Goal: Task Accomplishment & Management: Complete application form

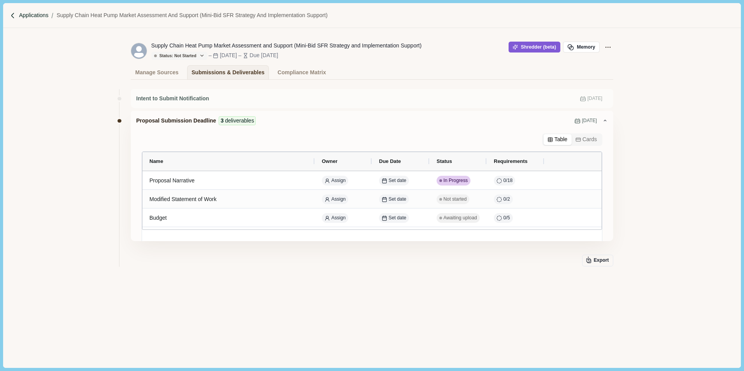
click at [24, 12] on p "Applications" at bounding box center [34, 15] width 30 height 8
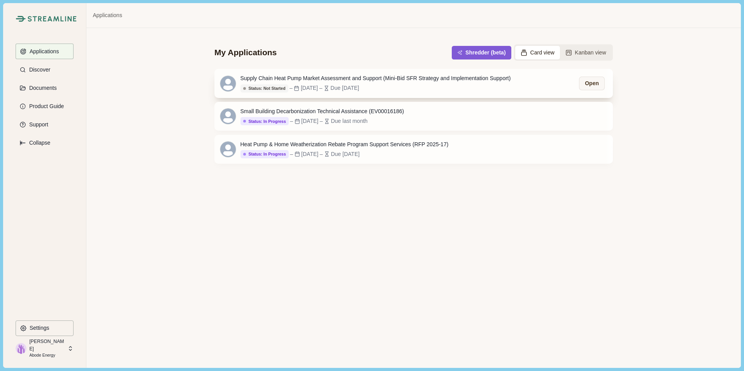
click at [306, 77] on div "Supply Chain Heat Pump Market Assessment and Support (Mini-Bid SFR Strategy and…" at bounding box center [375, 78] width 270 height 8
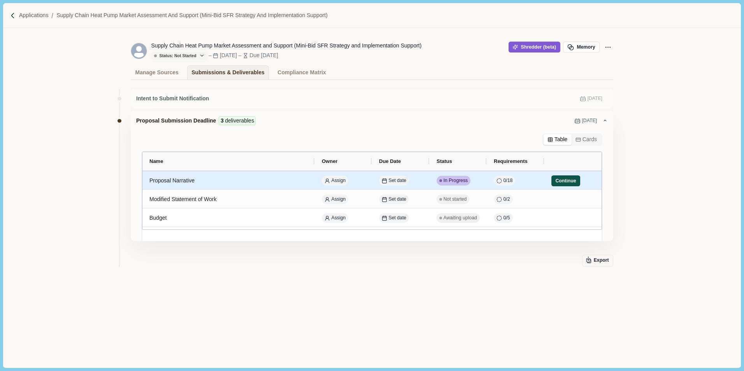
click at [567, 180] on button "Continue" at bounding box center [565, 180] width 29 height 11
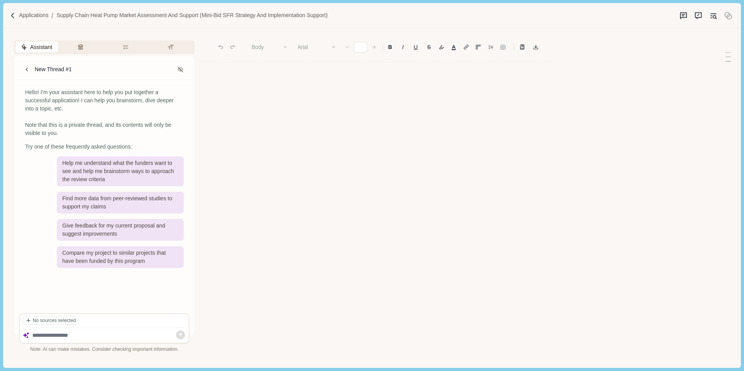
type input "**"
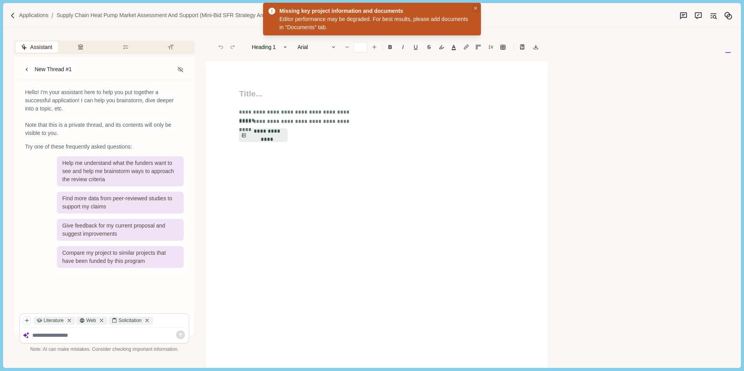
click at [475, 9] on icon "Close" at bounding box center [476, 9] width 4 height 4
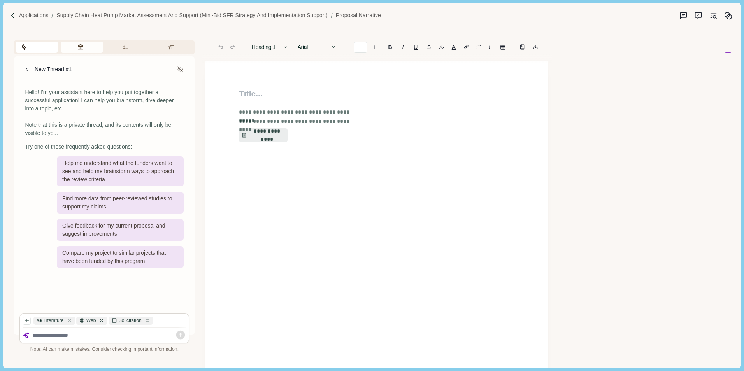
click at [77, 46] on icon "button" at bounding box center [80, 47] width 6 height 6
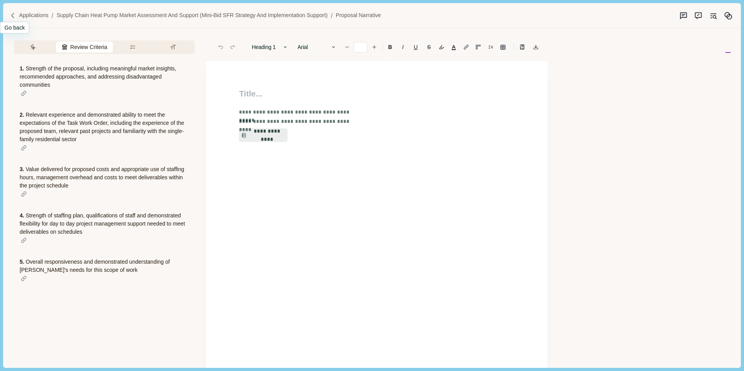
click at [17, 12] on div at bounding box center [14, 15] width 9 height 7
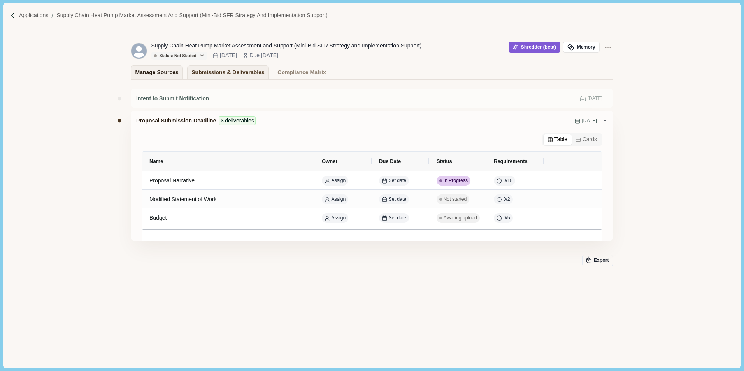
click at [158, 72] on div "Manage Sources" at bounding box center [156, 73] width 43 height 14
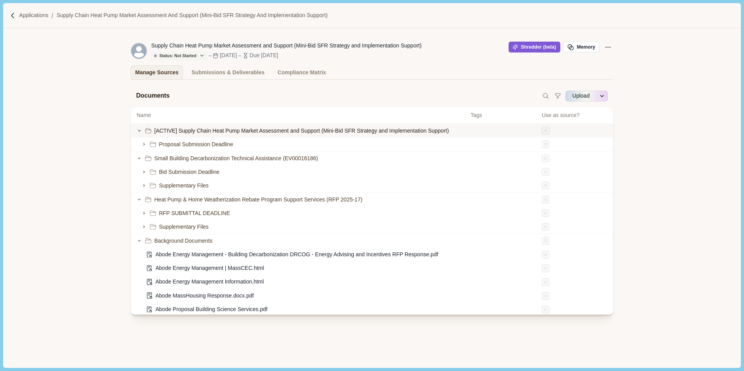
click at [543, 132] on icon at bounding box center [546, 131] width 6 height 6
click at [543, 156] on icon at bounding box center [546, 158] width 6 height 6
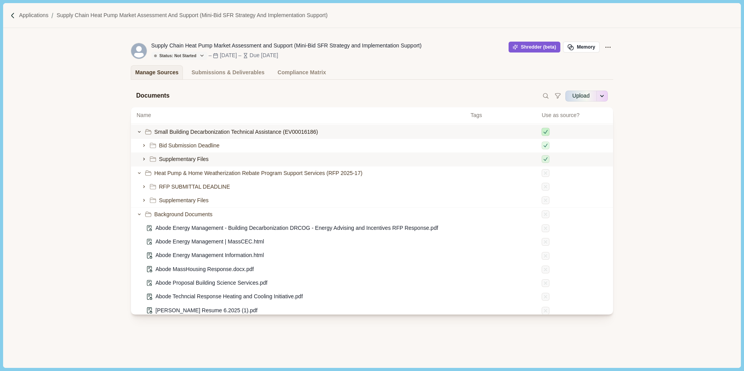
scroll to position [39, 0]
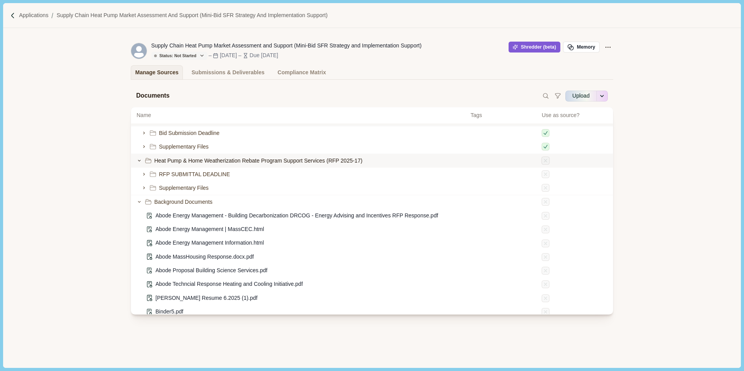
click at [544, 160] on icon at bounding box center [545, 160] width 3 height 3
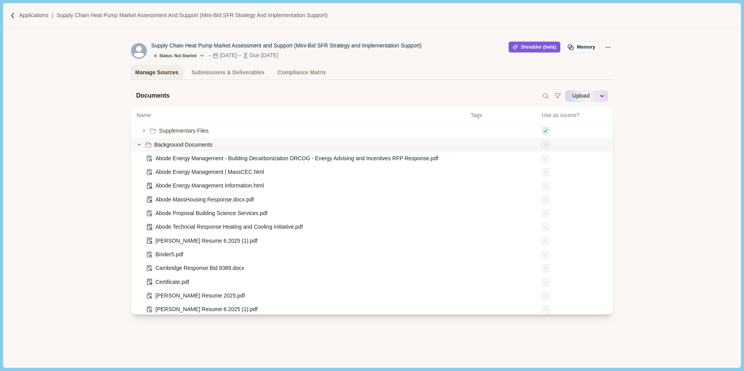
scroll to position [117, 0]
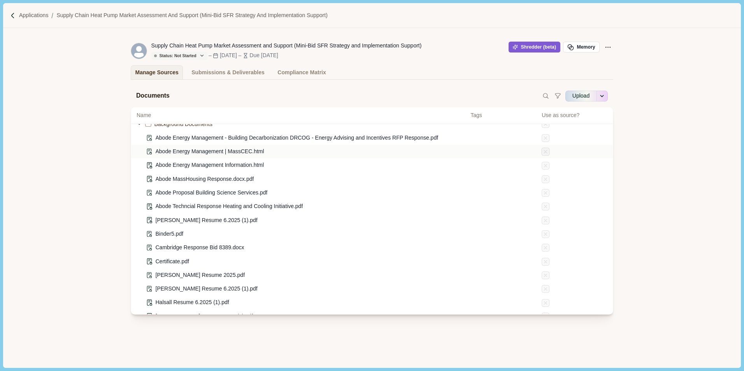
click at [543, 152] on icon at bounding box center [546, 152] width 6 height 6
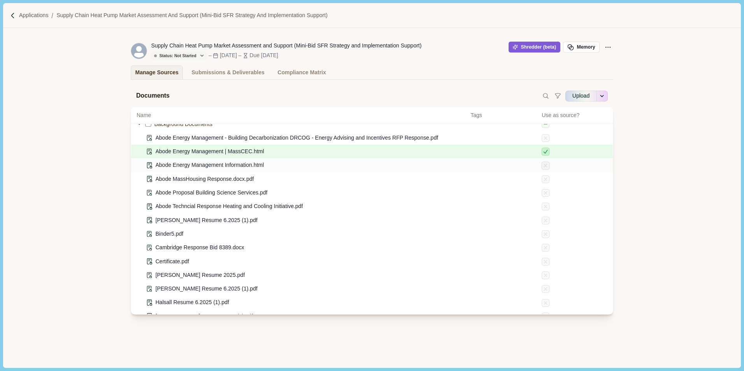
click at [544, 166] on icon at bounding box center [545, 165] width 3 height 3
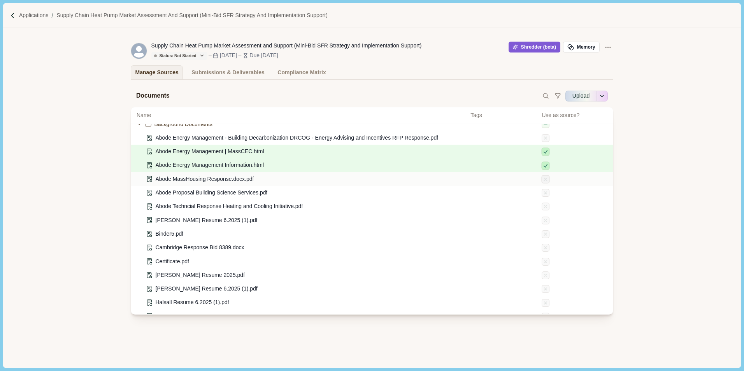
click at [543, 179] on icon at bounding box center [546, 180] width 6 height 6
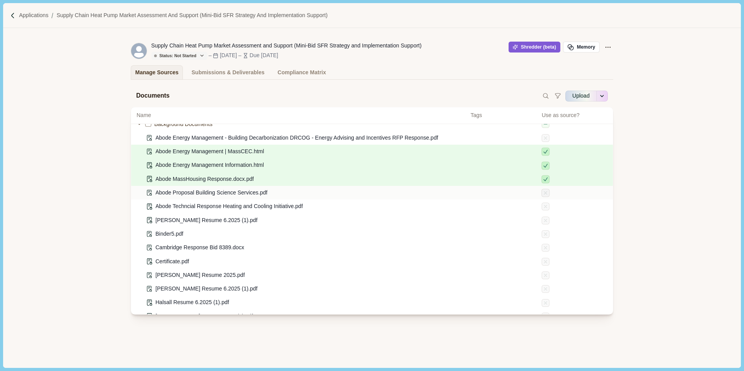
click at [543, 196] on icon at bounding box center [546, 193] width 6 height 6
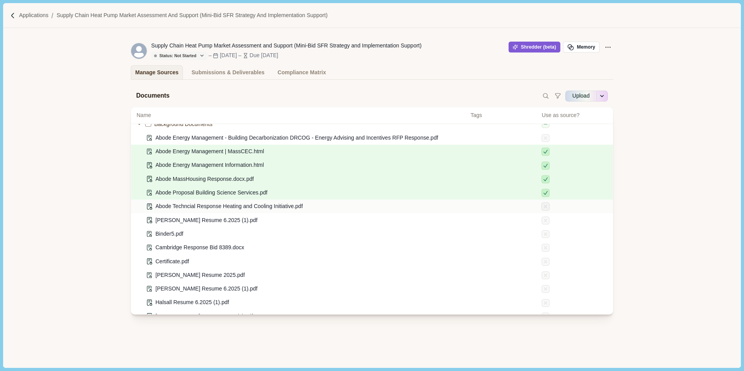
click at [543, 210] on icon at bounding box center [546, 207] width 6 height 6
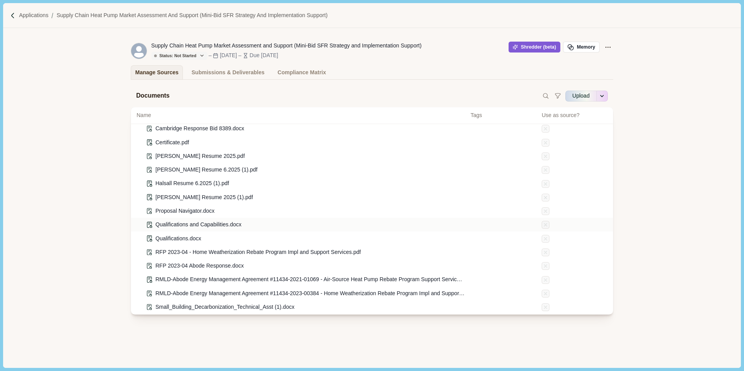
scroll to position [246, 0]
click at [543, 306] on icon at bounding box center [546, 308] width 6 height 6
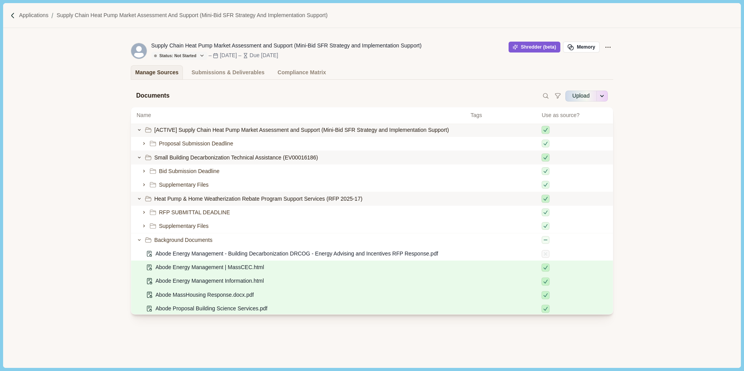
scroll to position [0, 0]
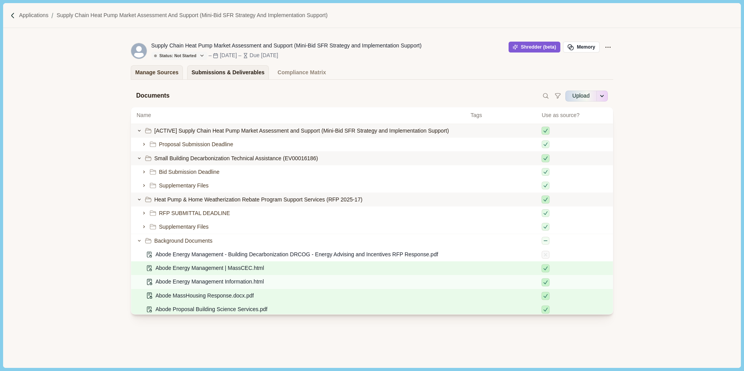
click at [230, 73] on div "Submissions & Deliverables" at bounding box center [227, 73] width 73 height 14
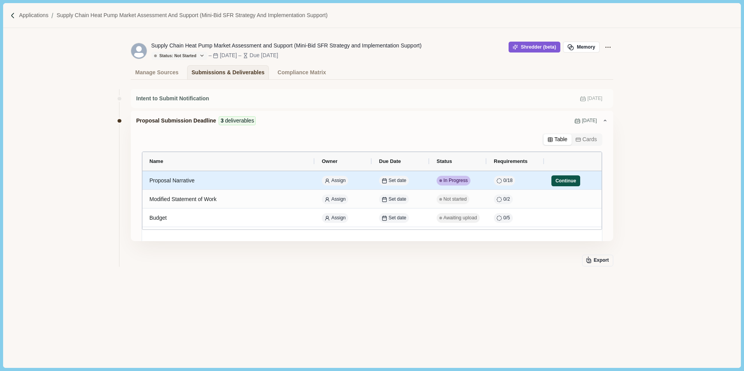
click at [563, 181] on button "Continue" at bounding box center [565, 180] width 29 height 11
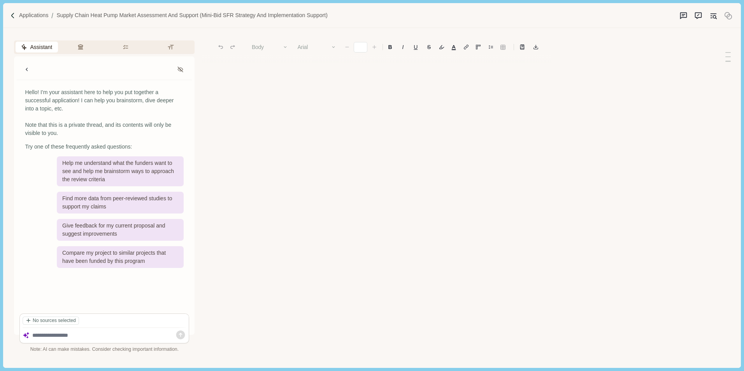
type input "**"
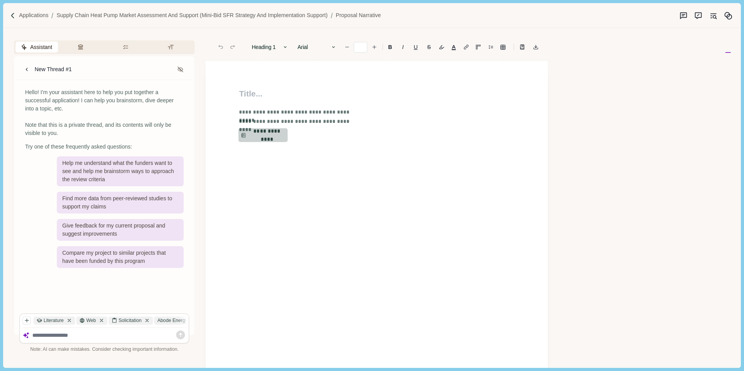
click at [271, 135] on button "**********" at bounding box center [262, 135] width 49 height 14
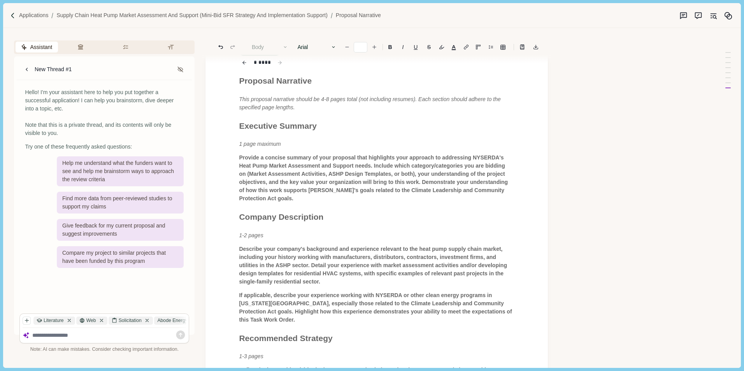
scroll to position [7, 0]
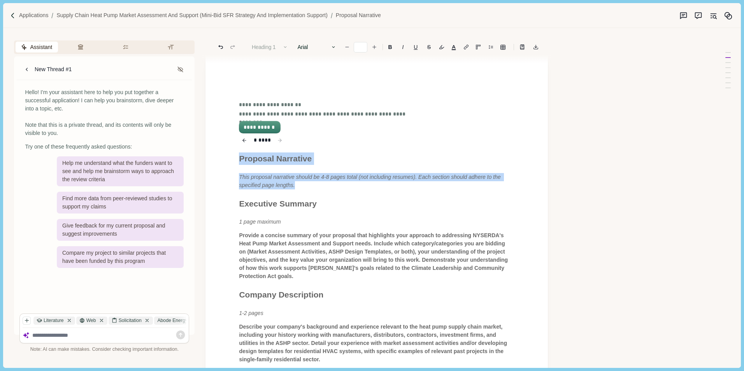
drag, startPoint x: 259, startPoint y: 165, endPoint x: 315, endPoint y: 188, distance: 60.0
click at [243, 139] on icon "button" at bounding box center [244, 140] width 5 height 9
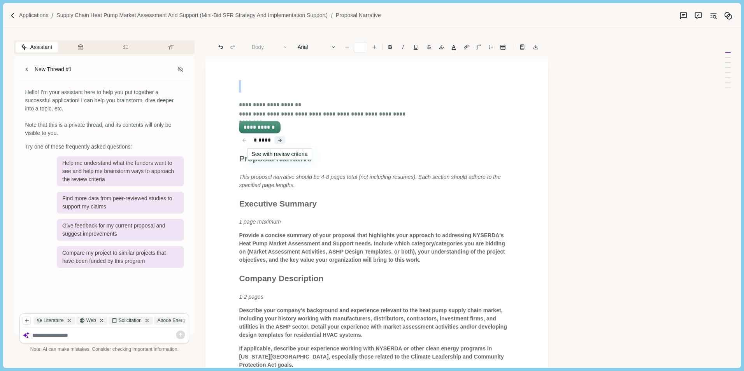
click at [281, 141] on icon "button" at bounding box center [281, 140] width 2 height 3
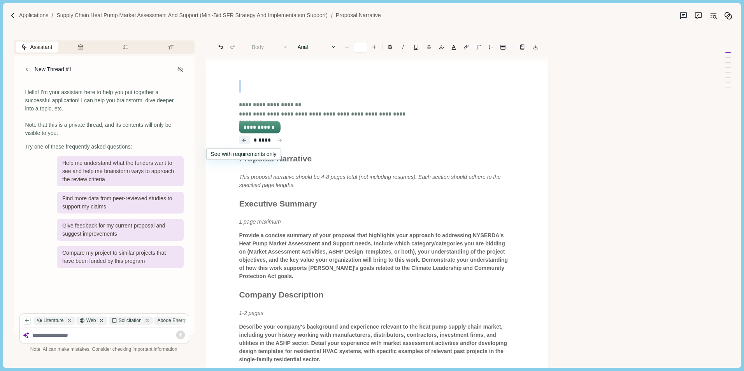
click at [244, 139] on icon "button" at bounding box center [244, 140] width 2 height 3
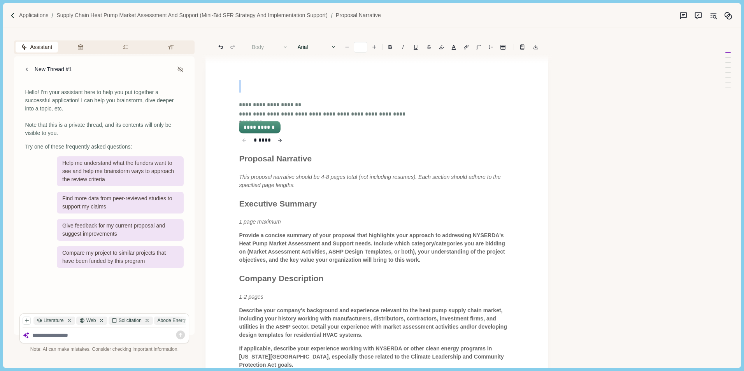
click at [289, 182] on span "This proposal narrative should be 4-8 pages total (not including resumes). Each…" at bounding box center [370, 181] width 263 height 14
drag, startPoint x: 289, startPoint y: 182, endPoint x: 240, endPoint y: 158, distance: 54.5
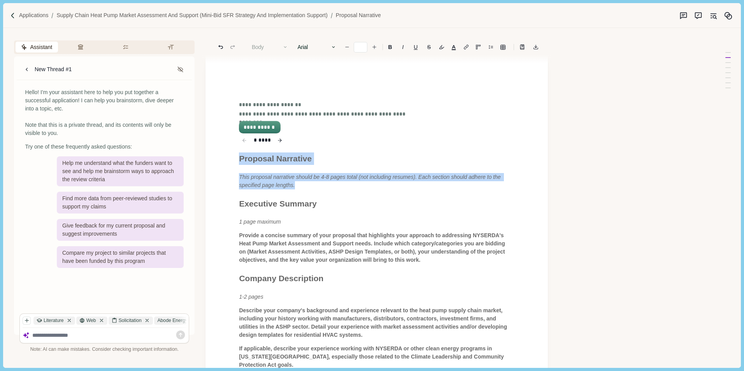
drag, startPoint x: 239, startPoint y: 159, endPoint x: 300, endPoint y: 184, distance: 66.5
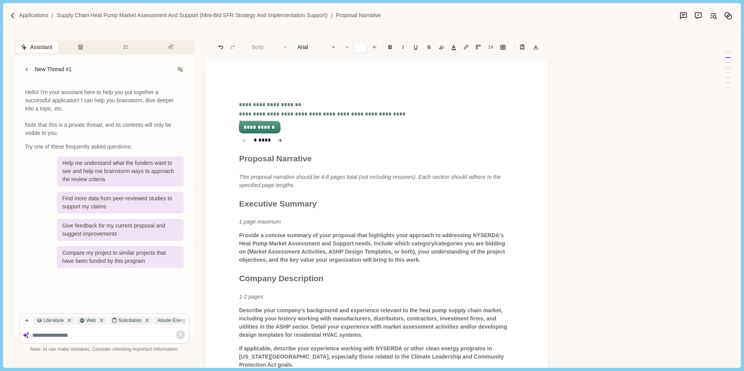
drag, startPoint x: 300, startPoint y: 183, endPoint x: 374, endPoint y: 141, distance: 84.7
click at [374, 141] on div "* ****" at bounding box center [324, 140] width 170 height 8
click at [267, 127] on button "**********" at bounding box center [260, 127] width 40 height 11
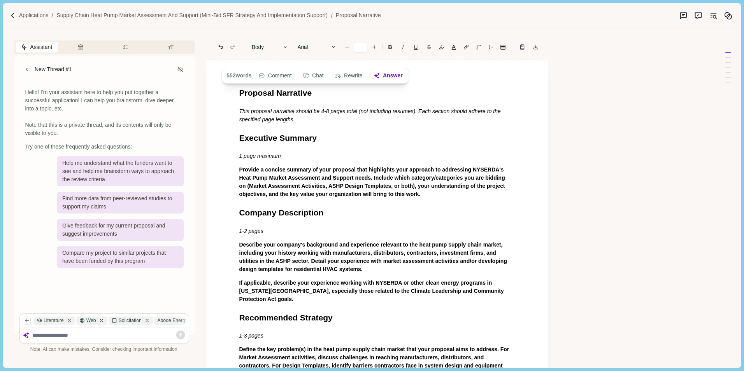
scroll to position [0, 0]
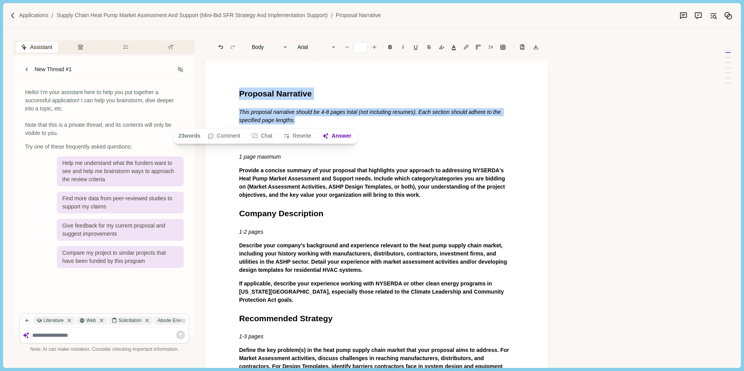
drag, startPoint x: 238, startPoint y: 92, endPoint x: 305, endPoint y: 122, distance: 73.3
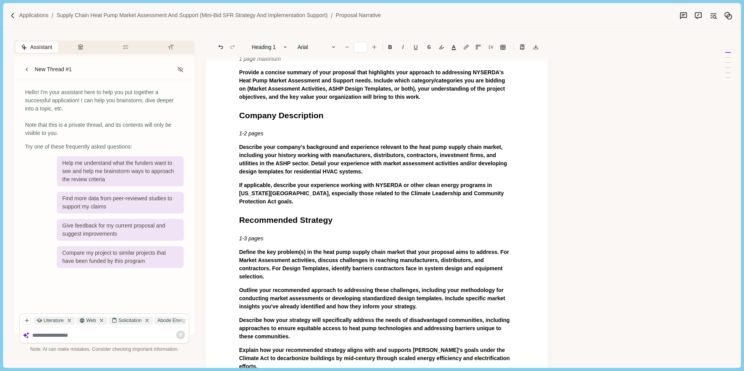
scroll to position [78, 0]
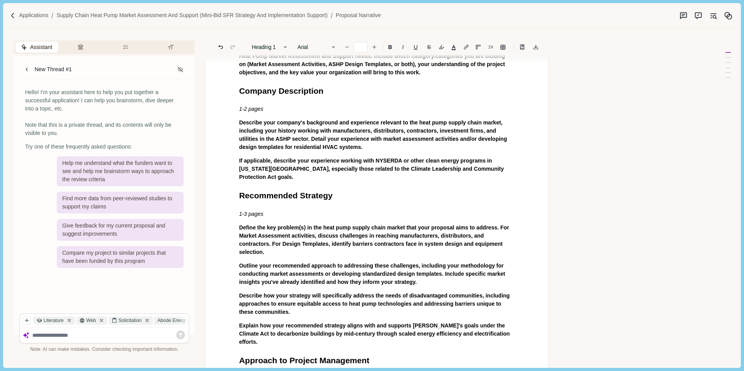
click at [246, 124] on span "Describe your company's background and experience relevant to the heat pump sup…" at bounding box center [373, 134] width 269 height 31
click at [235, 132] on div "Executive Summary 1 page maximum Provide a concise summary of your proposal tha…" at bounding box center [376, 334] width 286 height 648
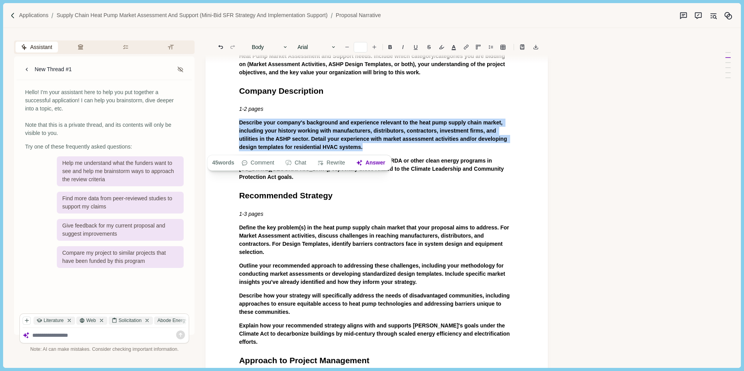
drag, startPoint x: 238, startPoint y: 123, endPoint x: 368, endPoint y: 148, distance: 133.1
click at [368, 148] on div "Executive Summary 1 page maximum Provide a concise summary of your proposal tha…" at bounding box center [376, 334] width 286 height 648
click at [375, 162] on button "Answer" at bounding box center [370, 163] width 37 height 11
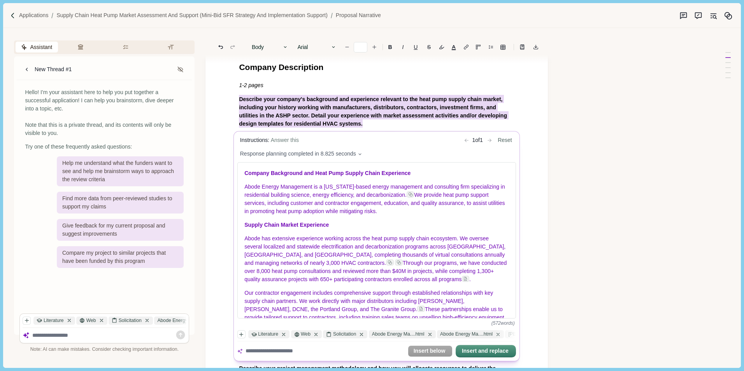
scroll to position [117, 0]
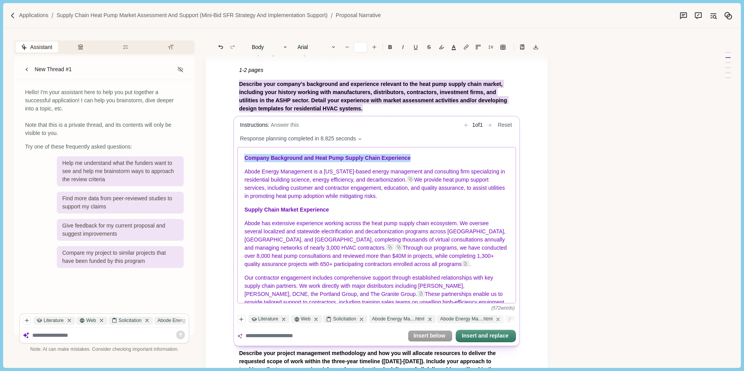
drag, startPoint x: 242, startPoint y: 159, endPoint x: 417, endPoint y: 158, distance: 175.0
click at [417, 158] on div "Company Background and Heat Pump Supply Chain Experience Abode Energy Managemen…" at bounding box center [377, 225] width 278 height 156
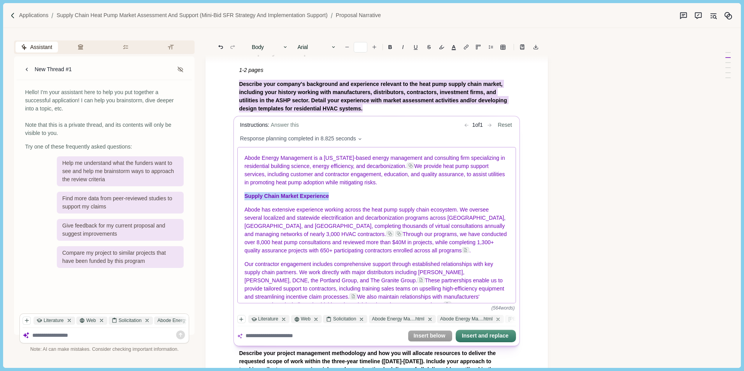
drag, startPoint x: 243, startPoint y: 199, endPoint x: 346, endPoint y: 197, distance: 102.7
click at [346, 197] on div "Abode Energy Management is a [US_STATE]-based energy management and consulting …" at bounding box center [377, 225] width 278 height 156
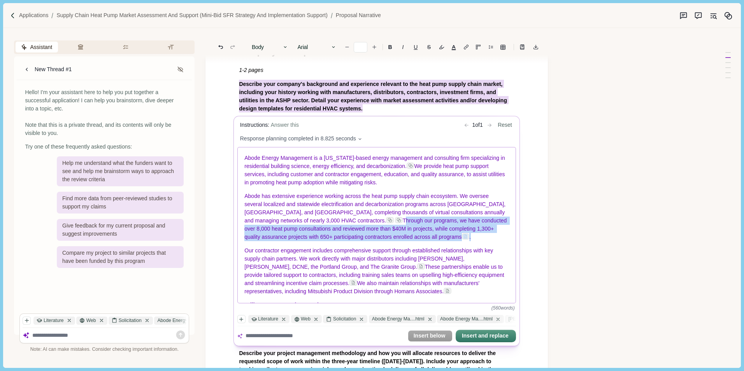
drag, startPoint x: 291, startPoint y: 223, endPoint x: 384, endPoint y: 241, distance: 94.7
click at [384, 241] on p "Abode has extensive experience working across the heat pump supply chain ecosys…" at bounding box center [377, 217] width 265 height 49
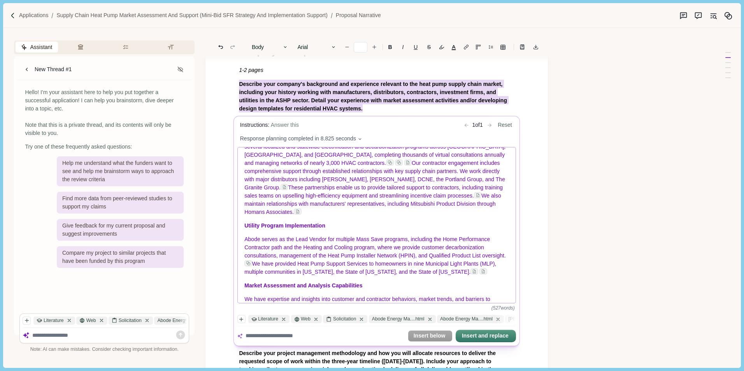
scroll to position [78, 0]
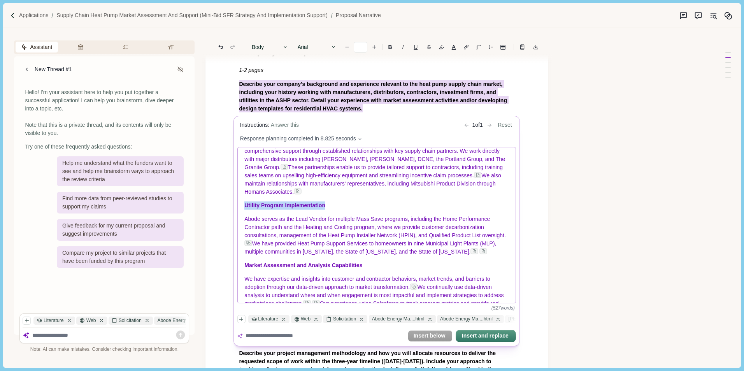
drag, startPoint x: 244, startPoint y: 203, endPoint x: 338, endPoint y: 202, distance: 94.5
click at [338, 202] on div "Abode Energy Management is a [US_STATE]-based energy management and consulting …" at bounding box center [377, 225] width 278 height 156
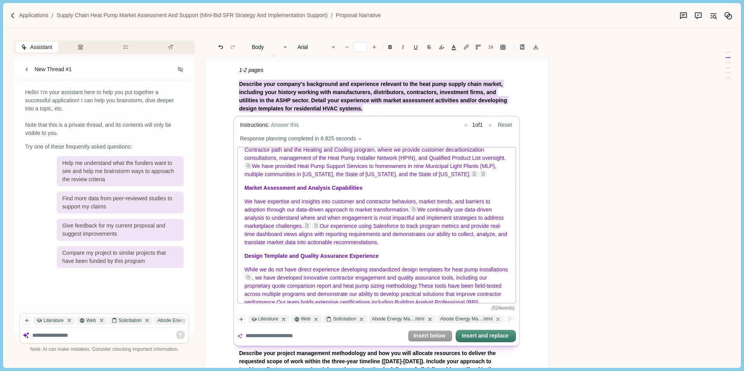
scroll to position [156, 0]
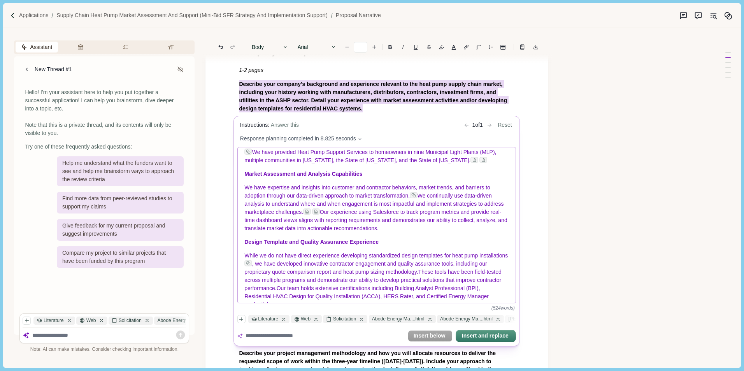
drag, startPoint x: 344, startPoint y: 219, endPoint x: 433, endPoint y: 238, distance: 90.9
click at [433, 233] on p "We have expertise and insights into customer and contractor behaviors, market t…" at bounding box center [377, 208] width 265 height 49
click at [452, 233] on p "We have expertise and insights into customer and contractor behaviors, market t…" at bounding box center [377, 208] width 265 height 49
drag, startPoint x: 380, startPoint y: 221, endPoint x: 427, endPoint y: 221, distance: 46.7
click at [427, 221] on span "Our experience using Salesforce to track program metrics and provide real-time …" at bounding box center [377, 220] width 264 height 23
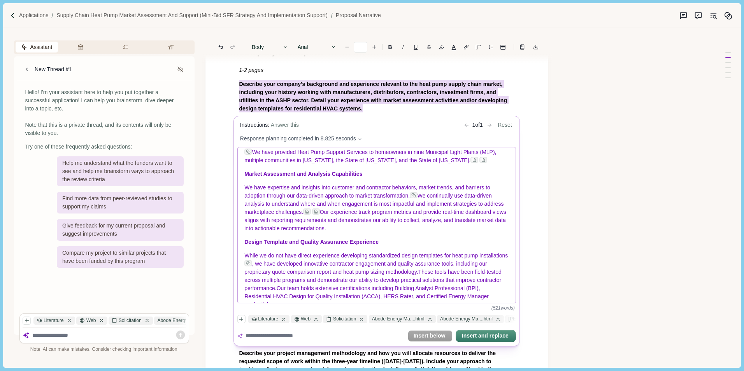
click at [392, 220] on span "Our experience track program metrics and provide real-time dashboard views alig…" at bounding box center [376, 220] width 263 height 23
drag, startPoint x: 443, startPoint y: 221, endPoint x: 451, endPoint y: 221, distance: 8.6
click at [451, 221] on span "Our experience tracking program metrics and provide real-time dashboard views a…" at bounding box center [372, 220] width 255 height 23
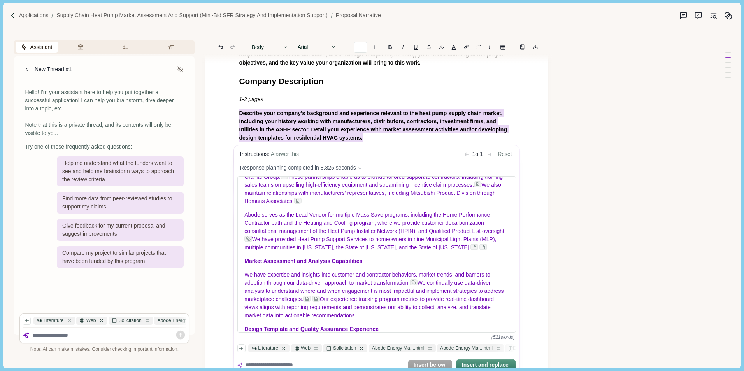
scroll to position [194, 0]
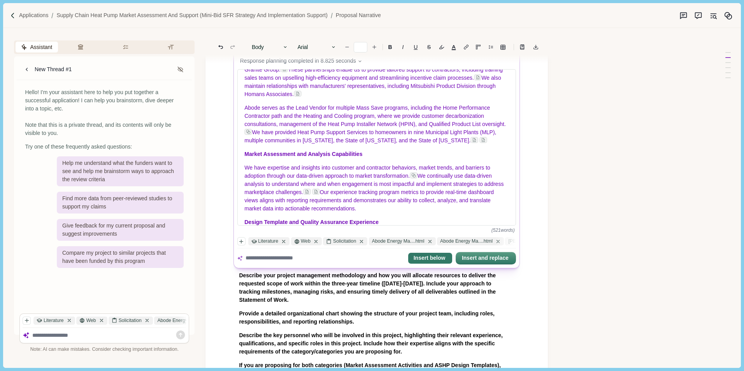
click at [434, 258] on button "Insert below" at bounding box center [430, 258] width 44 height 11
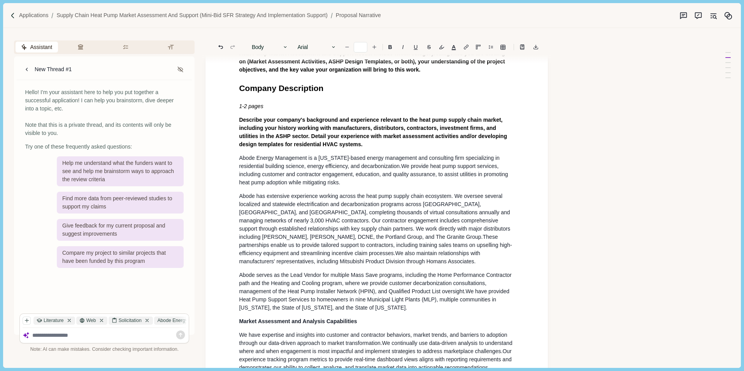
scroll to position [90, 0]
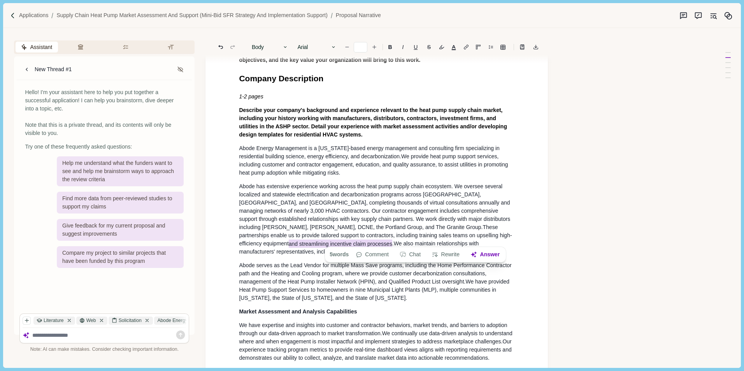
drag, startPoint x: 363, startPoint y: 241, endPoint x: 464, endPoint y: 240, distance: 101.5
click at [466, 240] on span "These partnerships enable us to provide tailored support to contractors, includ…" at bounding box center [375, 236] width 273 height 24
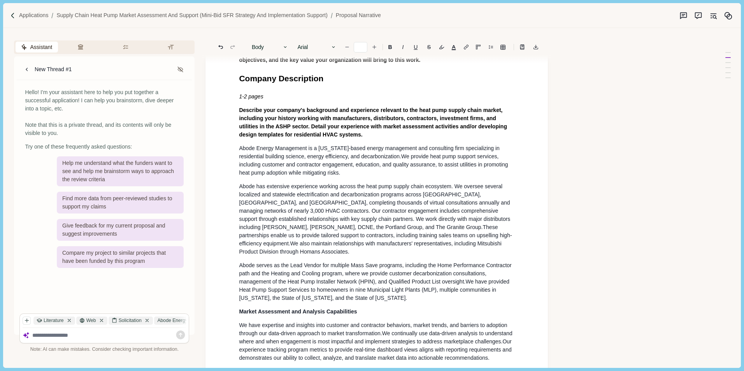
click at [357, 223] on span "Our contractor engagement includes comprehensive support through established re…" at bounding box center [375, 219] width 273 height 23
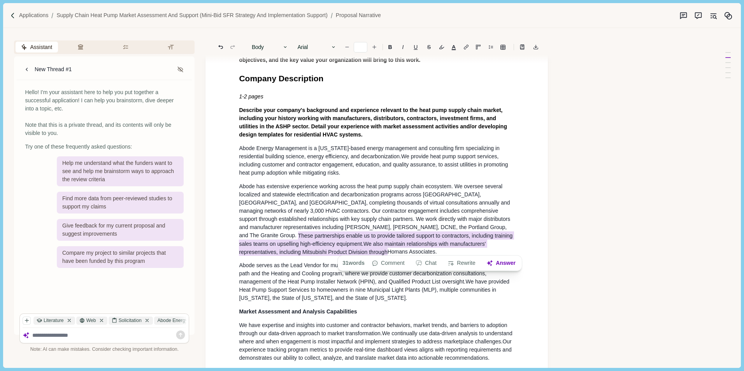
drag, startPoint x: 388, startPoint y: 232, endPoint x: 470, endPoint y: 249, distance: 83.8
click at [470, 249] on p "Abode has extensive experience working across the heat pump supply chain ecosys…" at bounding box center [376, 219] width 275 height 74
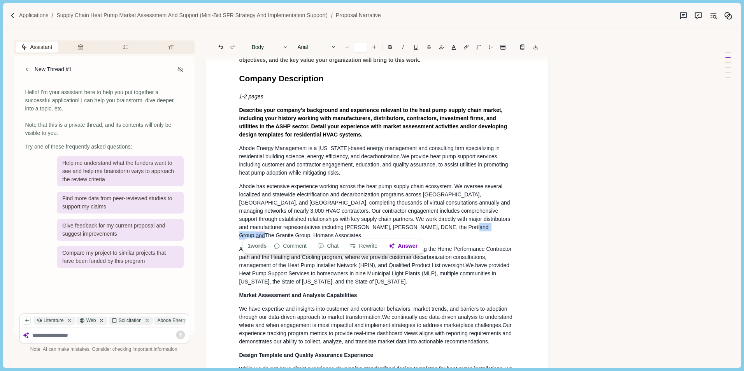
drag, startPoint x: 330, startPoint y: 232, endPoint x: 339, endPoint y: 232, distance: 9.3
click at [339, 232] on span "Our contractor engagement includes comprehensive support through established re…" at bounding box center [375, 224] width 273 height 32
click at [377, 233] on p "Abode has extensive experience working across the heat pump supply chain ecosys…" at bounding box center [376, 210] width 275 height 57
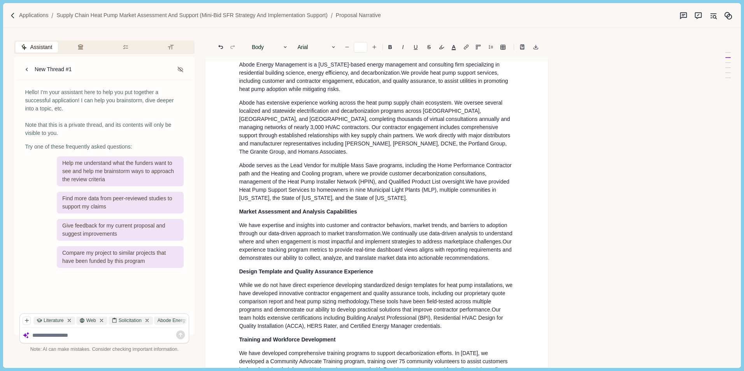
scroll to position [207, 0]
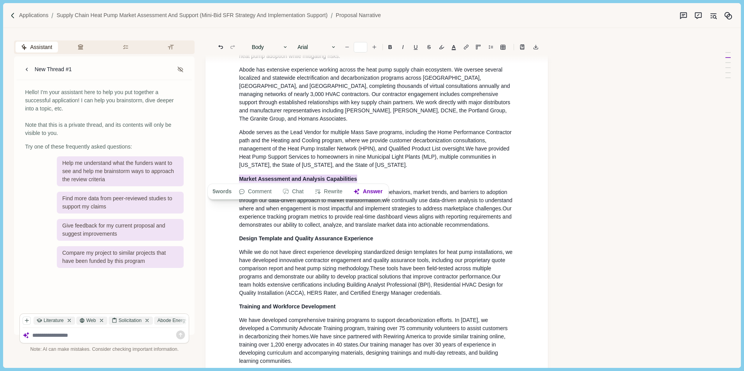
drag, startPoint x: 238, startPoint y: 176, endPoint x: 366, endPoint y: 177, distance: 128.8
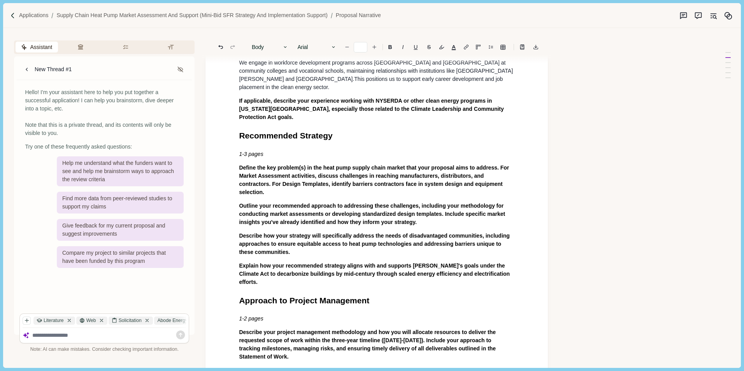
scroll to position [518, 0]
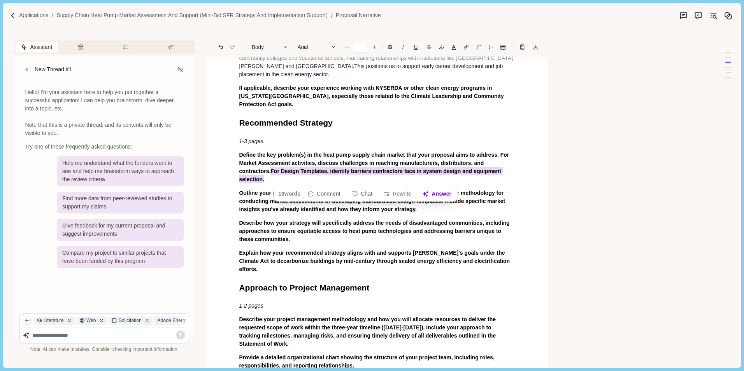
drag, startPoint x: 238, startPoint y: 178, endPoint x: 495, endPoint y: 180, distance: 256.7
click at [495, 180] on div "Executive Summary 1 page maximum Provide a concise summary of your proposal tha…" at bounding box center [376, 77] width 286 height 1016
click at [435, 193] on button "Answer" at bounding box center [436, 194] width 37 height 11
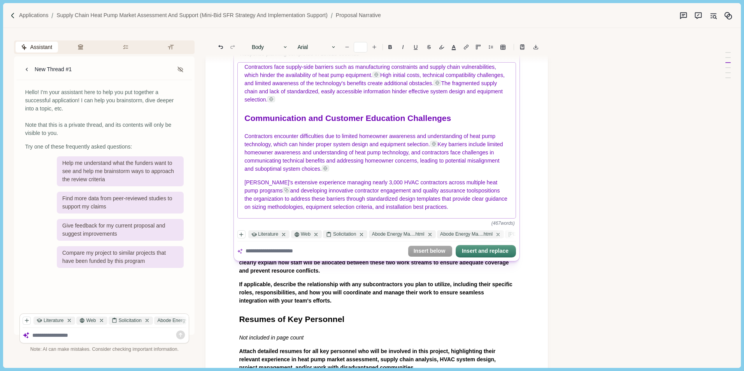
scroll to position [674, 0]
click at [443, 251] on button "Insert below" at bounding box center [430, 250] width 44 height 11
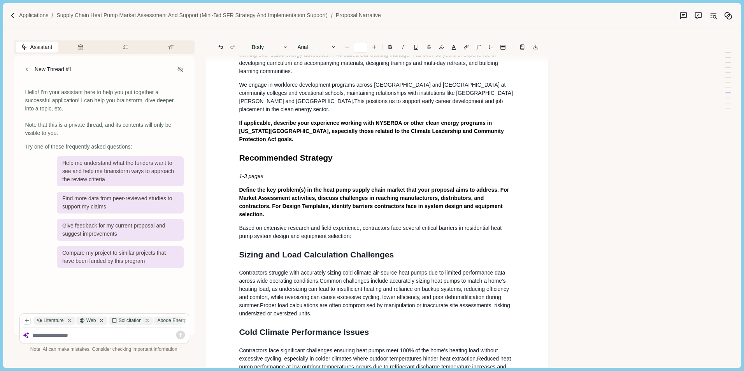
scroll to position [459, 0]
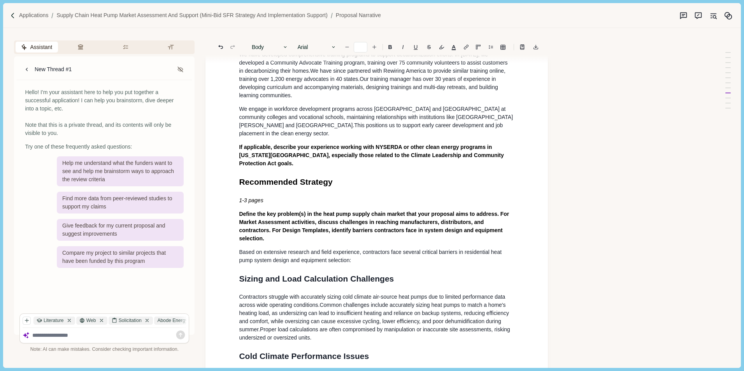
click at [240, 239] on span "Define the key problem(s) in the heat pump supply chain market that your propos…" at bounding box center [375, 226] width 272 height 31
click at [238, 238] on div "Executive Summary 1 page maximum Provide a concise summary of your proposal tha…" at bounding box center [376, 367] width 286 height 1476
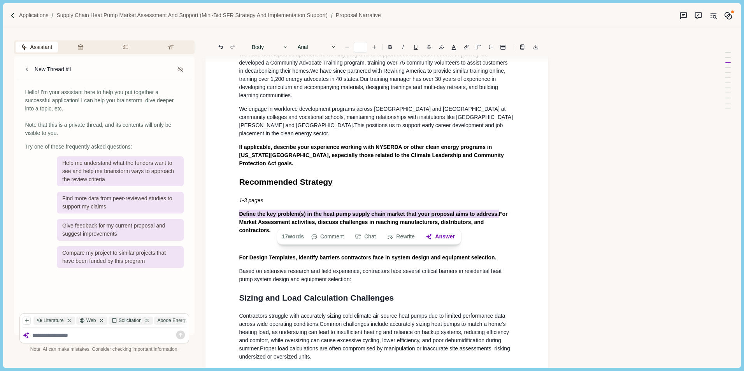
drag, startPoint x: 238, startPoint y: 222, endPoint x: 497, endPoint y: 223, distance: 259.1
click at [497, 223] on div "Executive Summary 1 page maximum Provide a concise summary of your proposal tha…" at bounding box center [376, 376] width 286 height 1495
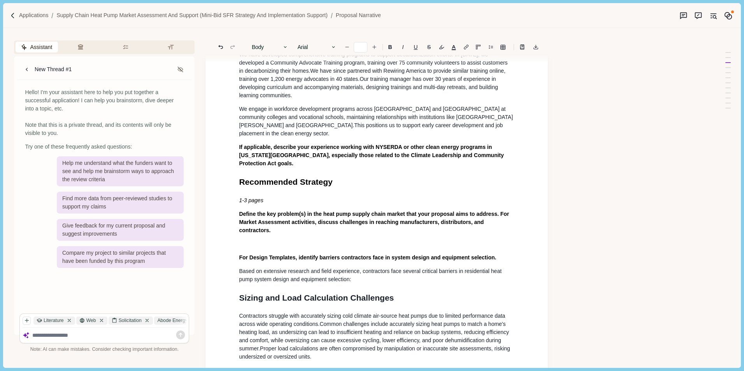
click at [242, 252] on div "Executive Summary 1 page maximum Provide a concise summary of your proposal tha…" at bounding box center [376, 376] width 286 height 1495
click at [239, 254] on span "For Design Templates, identify barriers contractors face in system design and e…" at bounding box center [367, 257] width 257 height 6
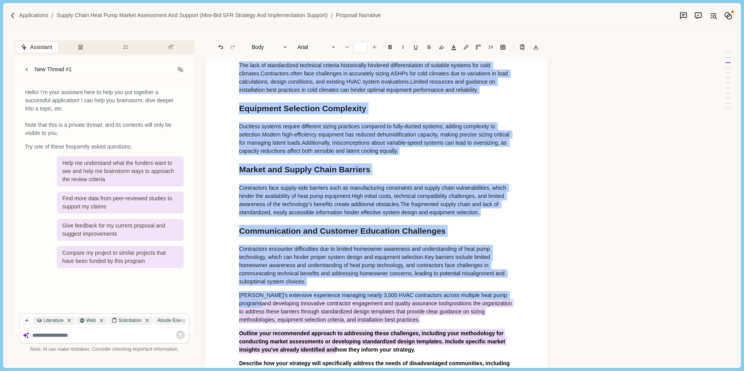
scroll to position [872, 0]
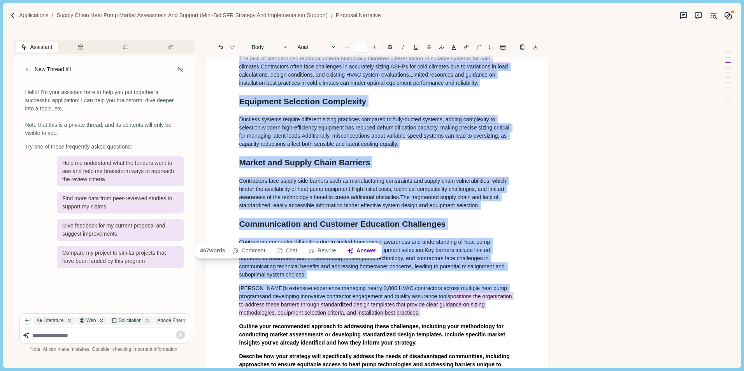
drag, startPoint x: 237, startPoint y: 123, endPoint x: 428, endPoint y: 328, distance: 280.4
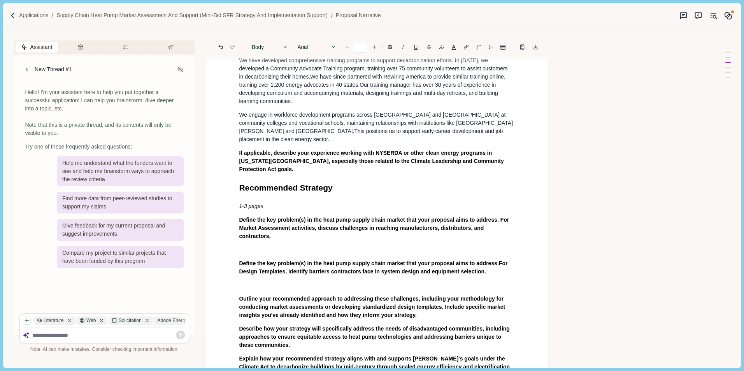
scroll to position [488, 0]
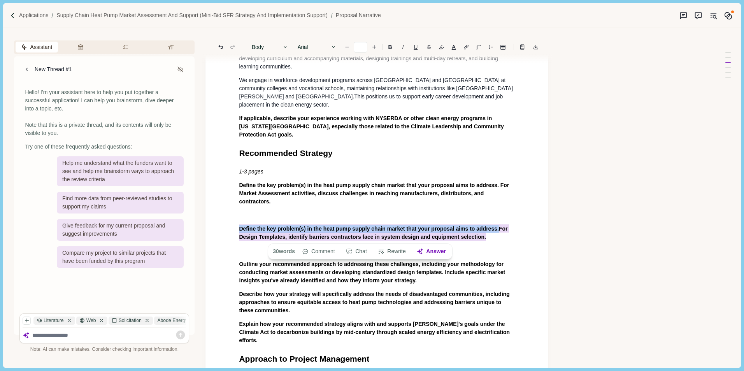
drag, startPoint x: 239, startPoint y: 228, endPoint x: 489, endPoint y: 233, distance: 250.6
click at [489, 233] on p "Define the key problem(s) in the heat pump supply chain market that your propos…" at bounding box center [376, 233] width 275 height 16
click at [436, 250] on button "Answer" at bounding box center [431, 251] width 37 height 11
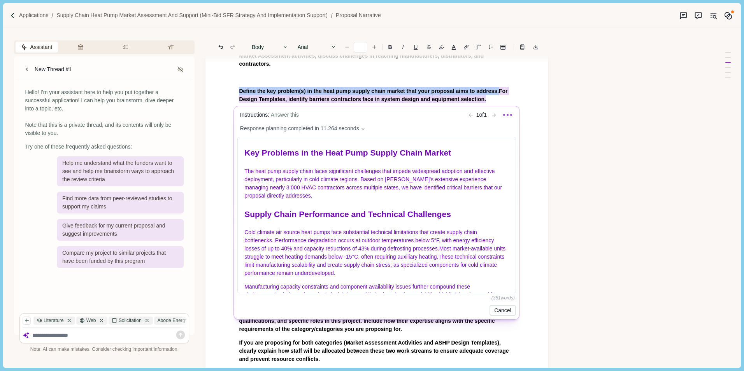
scroll to position [643, 0]
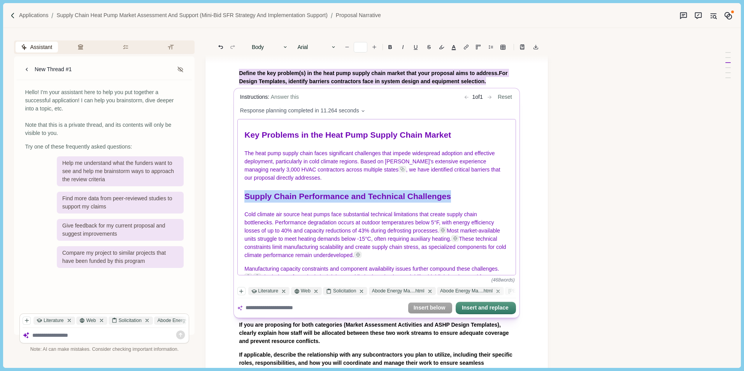
drag, startPoint x: 244, startPoint y: 198, endPoint x: 466, endPoint y: 199, distance: 221.3
click at [458, 198] on h1 "Supply Chain Performance and Technical Challenges" at bounding box center [377, 196] width 265 height 12
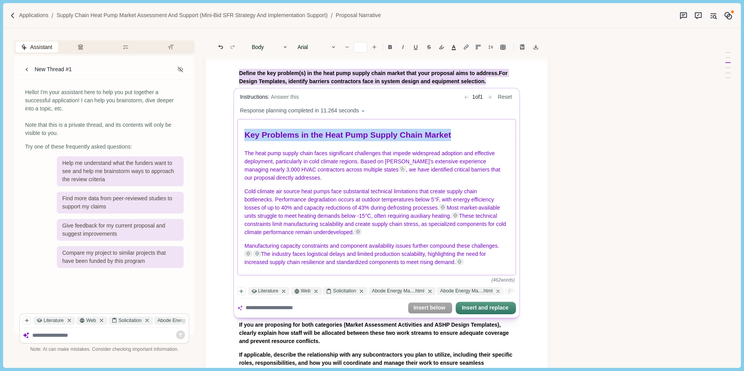
drag, startPoint x: 243, startPoint y: 136, endPoint x: 454, endPoint y: 133, distance: 211.6
click at [454, 133] on div "Key Problems in the Heat Pump Supply Chain Market The heat pump supply chain fa…" at bounding box center [377, 197] width 278 height 156
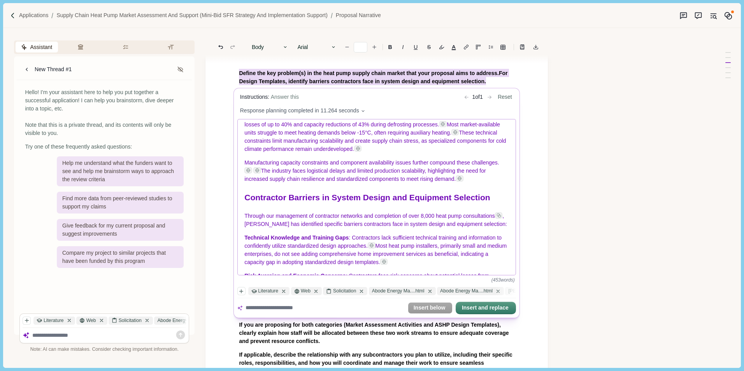
scroll to position [78, 0]
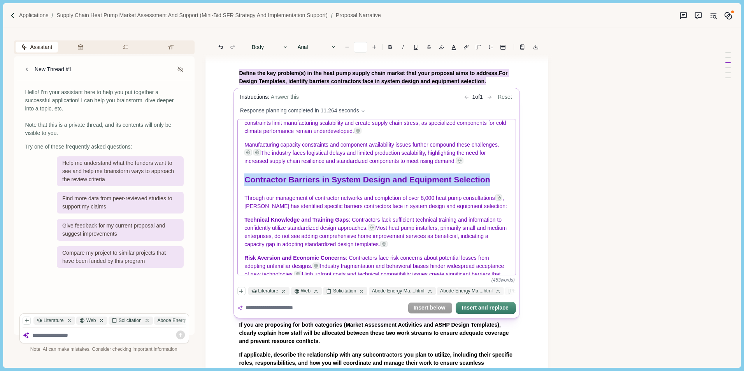
drag, startPoint x: 244, startPoint y: 187, endPoint x: 492, endPoint y: 181, distance: 247.8
click at [492, 181] on div "The heat pump supply chain faces significant challenges that impede widespread …" at bounding box center [377, 197] width 278 height 156
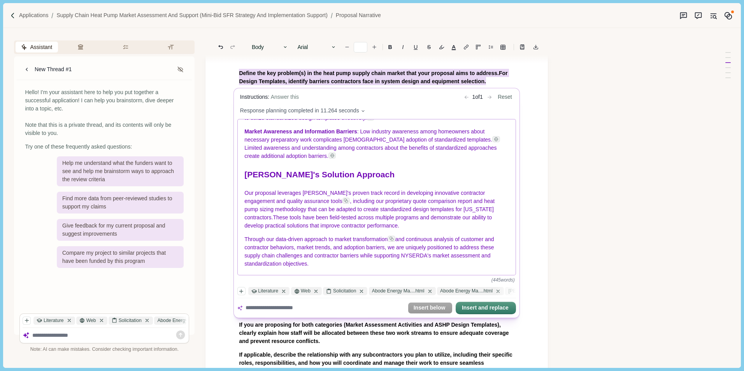
scroll to position [682, 0]
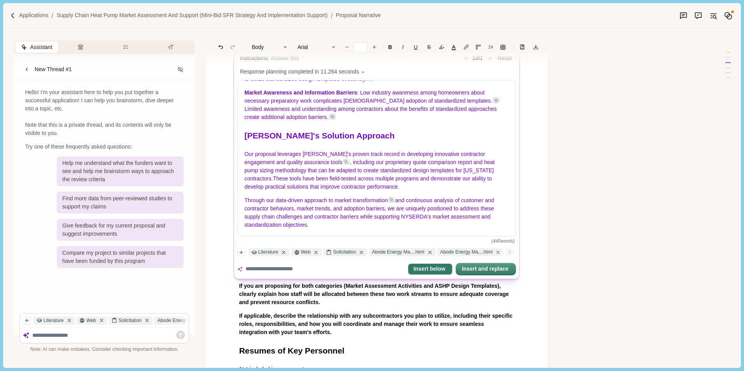
click at [431, 269] on button "Insert below" at bounding box center [430, 269] width 44 height 11
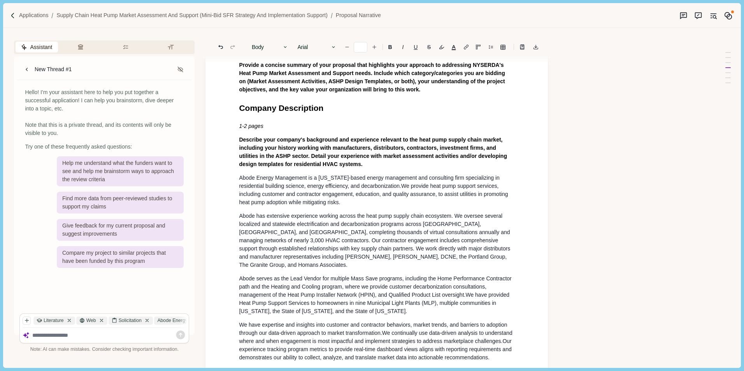
scroll to position [117, 0]
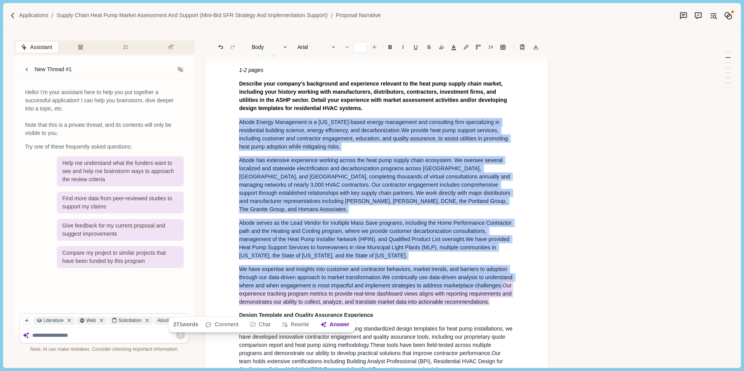
drag, startPoint x: 238, startPoint y: 121, endPoint x: 471, endPoint y: 310, distance: 299.7
copy div "Abode Energy Management is a [US_STATE]-based energy management and consulting …"
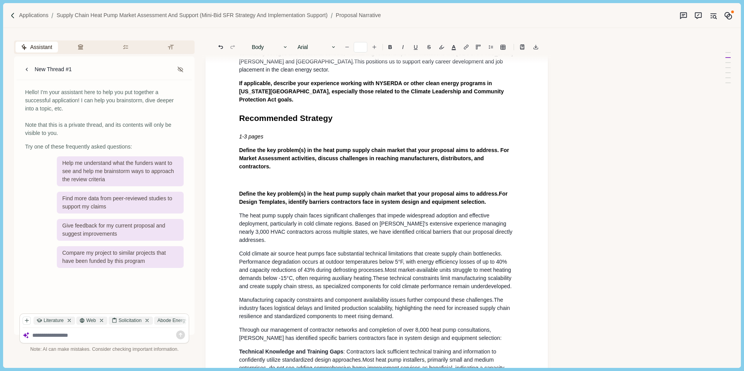
scroll to position [506, 0]
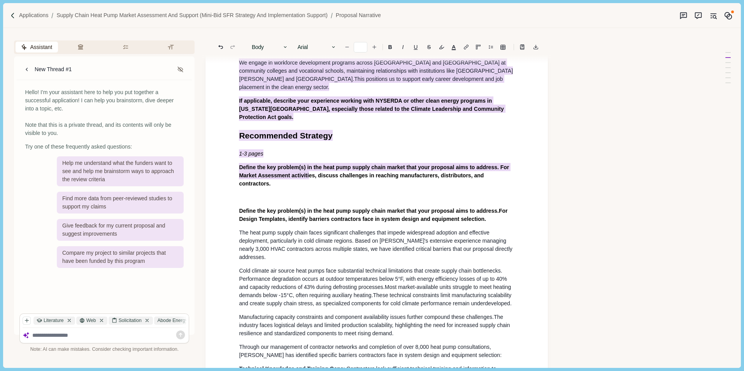
drag, startPoint x: 238, startPoint y: 175, endPoint x: 310, endPoint y: 180, distance: 71.8
click at [310, 180] on div "Executive Summary 1 page maximum Provide a concise summary of your proposal tha…" at bounding box center [376, 304] width 286 height 1445
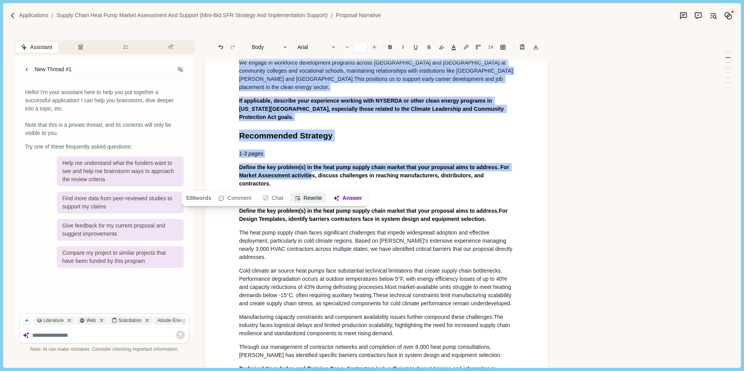
click at [308, 194] on button "Rewrite" at bounding box center [308, 198] width 36 height 11
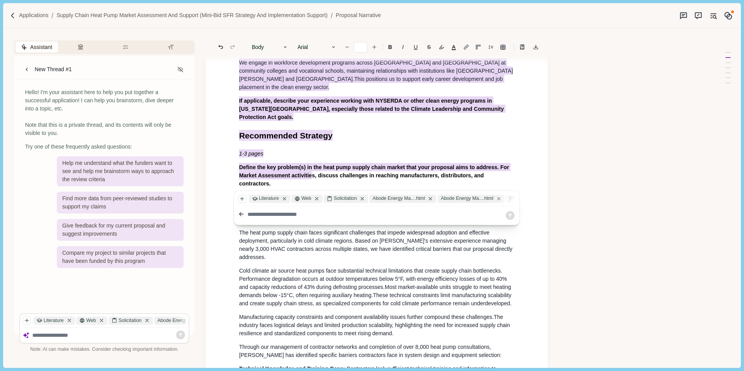
click at [341, 158] on p "1-3 pages" at bounding box center [376, 154] width 275 height 8
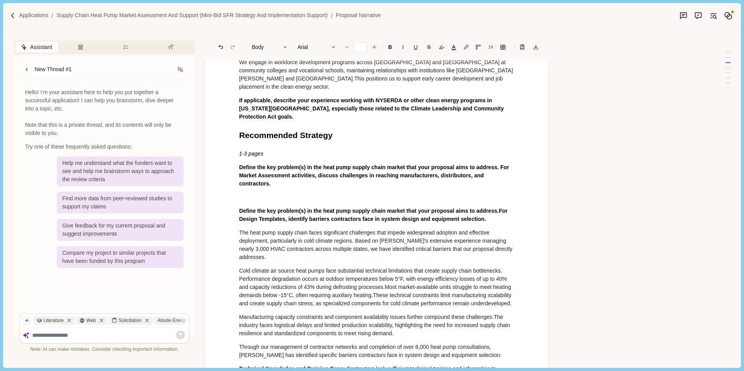
scroll to position [545, 0]
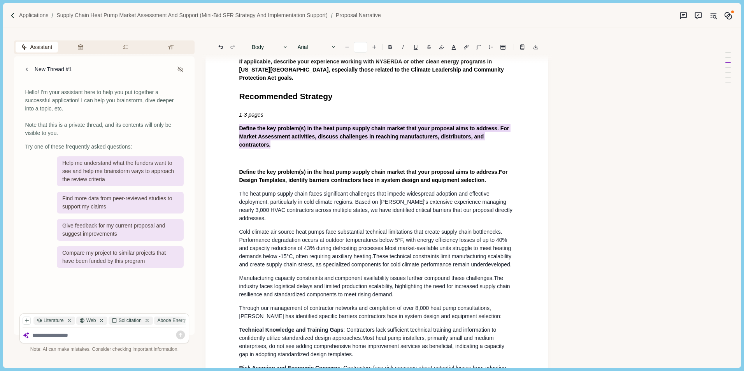
drag, startPoint x: 240, startPoint y: 135, endPoint x: 510, endPoint y: 143, distance: 270.1
click at [510, 143] on p "Define the key problem(s) in the heat pump supply chain market that your propos…" at bounding box center [376, 136] width 275 height 25
click at [449, 157] on button "Answer" at bounding box center [445, 159] width 37 height 11
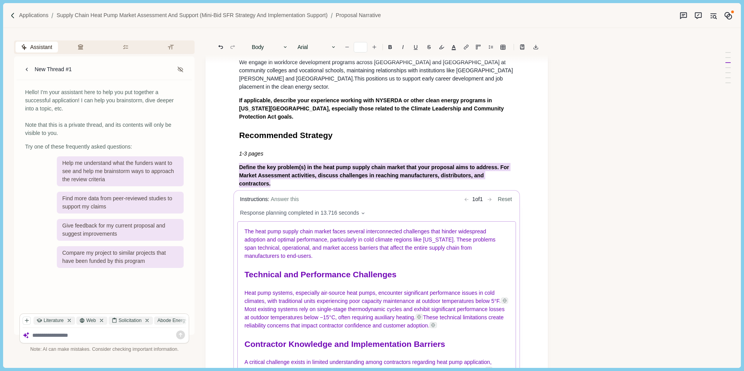
scroll to position [0, 0]
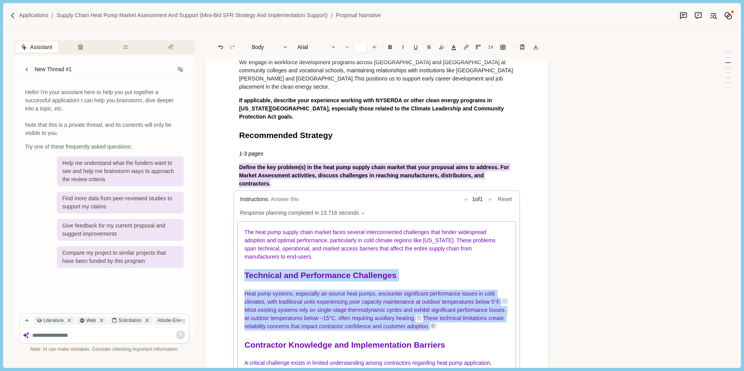
drag, startPoint x: 244, startPoint y: 277, endPoint x: 481, endPoint y: 329, distance: 242.6
click at [481, 329] on div "The heat pump supply chain market faces several interconnected challenges that …" at bounding box center [377, 300] width 278 height 156
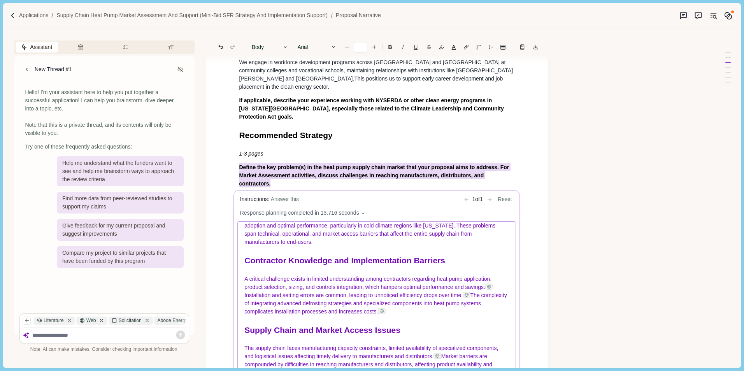
scroll to position [39, 0]
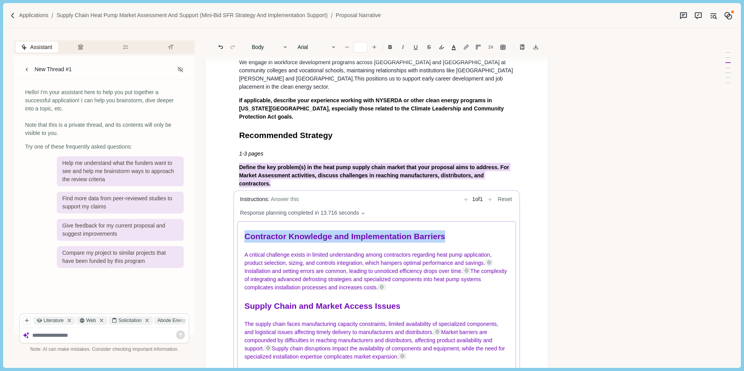
drag, startPoint x: 245, startPoint y: 239, endPoint x: 465, endPoint y: 236, distance: 219.8
click at [465, 236] on h1 "Contractor Knowledge and Implementation Barriers" at bounding box center [377, 237] width 265 height 12
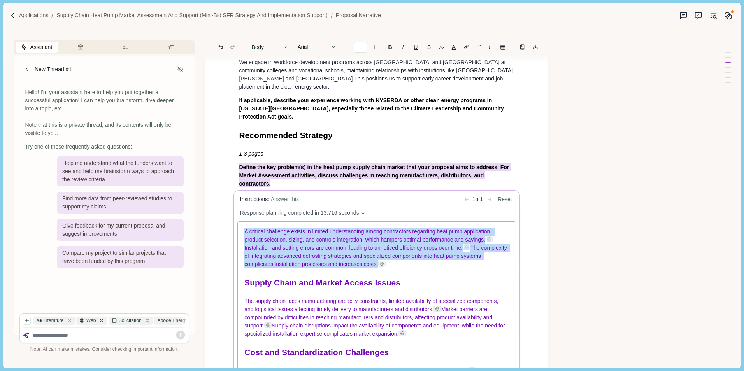
drag, startPoint x: 244, startPoint y: 233, endPoint x: 416, endPoint y: 268, distance: 175.9
click at [416, 268] on div "The heat pump supply chain market faces several interconnected challenges that …" at bounding box center [377, 300] width 278 height 156
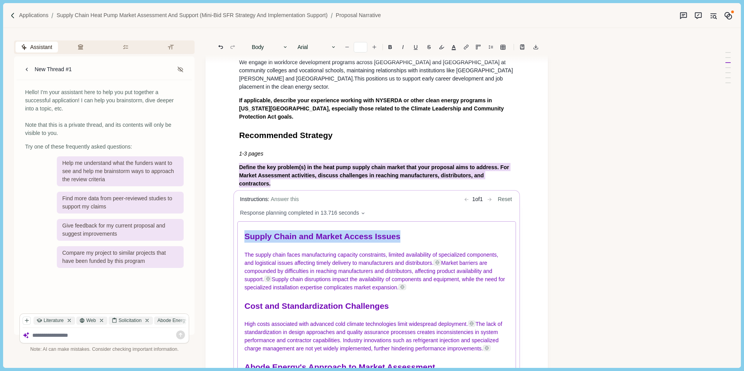
drag, startPoint x: 245, startPoint y: 240, endPoint x: 416, endPoint y: 238, distance: 171.2
click at [416, 238] on h1 "Supply Chain and Market Access Issues" at bounding box center [377, 237] width 265 height 12
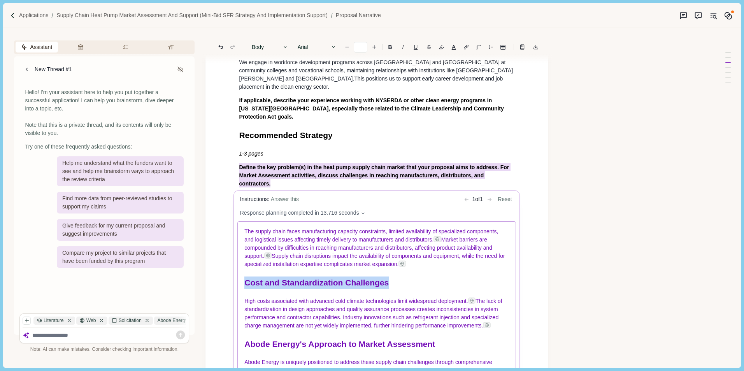
drag, startPoint x: 246, startPoint y: 287, endPoint x: 408, endPoint y: 287, distance: 162.6
click at [408, 286] on h1 "Cost and Standardization Challenges" at bounding box center [377, 283] width 265 height 12
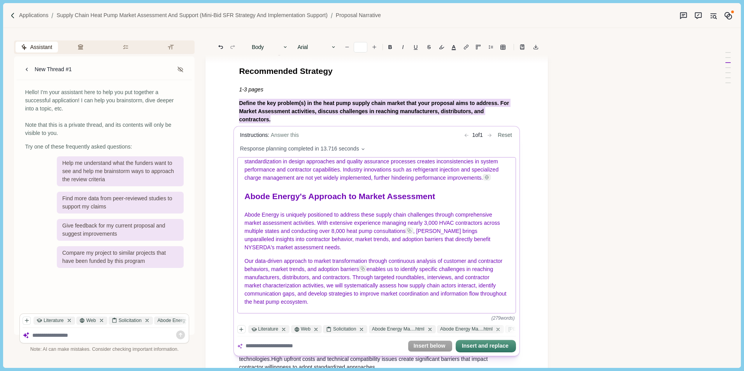
scroll to position [583, 0]
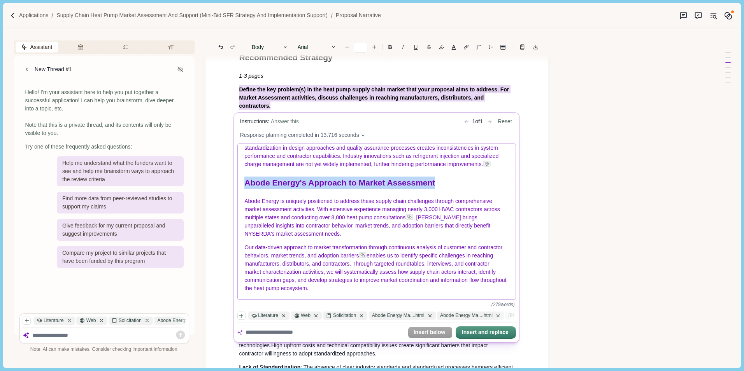
drag, startPoint x: 247, startPoint y: 179, endPoint x: 448, endPoint y: 180, distance: 201.9
click at [448, 179] on h1 "Abode Energy's Approach to Market Assessment" at bounding box center [377, 183] width 265 height 12
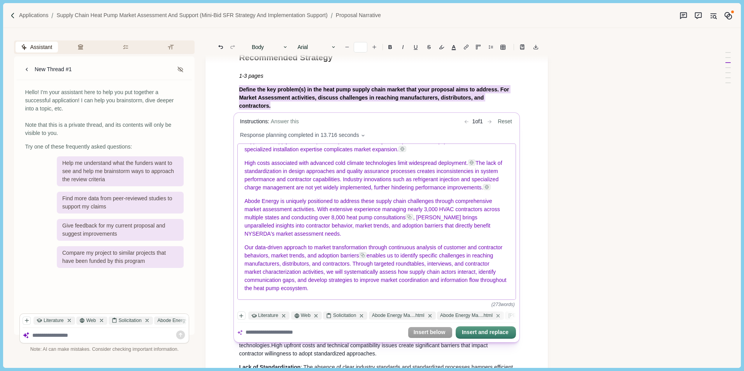
scroll to position [94, 0]
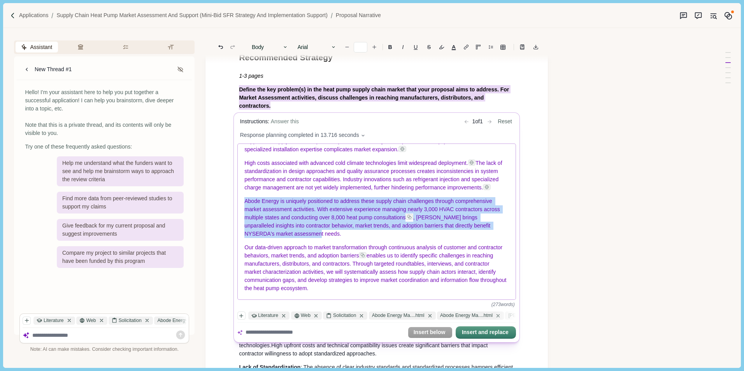
drag, startPoint x: 245, startPoint y: 198, endPoint x: 306, endPoint y: 232, distance: 70.5
click at [306, 232] on p "Abode Energy is uniquely positioned to address these supply chain challenges th…" at bounding box center [377, 218] width 265 height 41
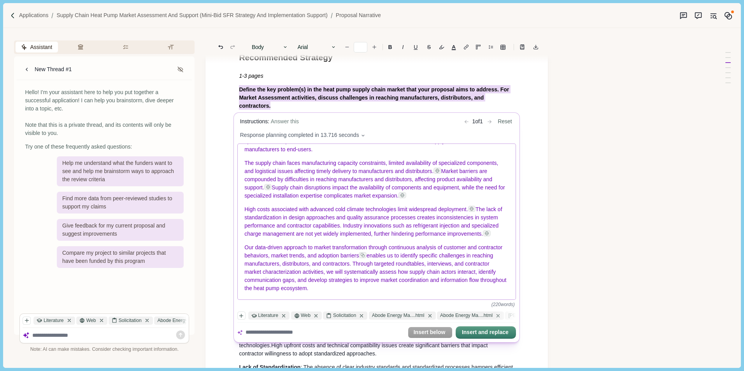
scroll to position [46, 0]
click at [430, 331] on button "Insert below" at bounding box center [430, 332] width 44 height 11
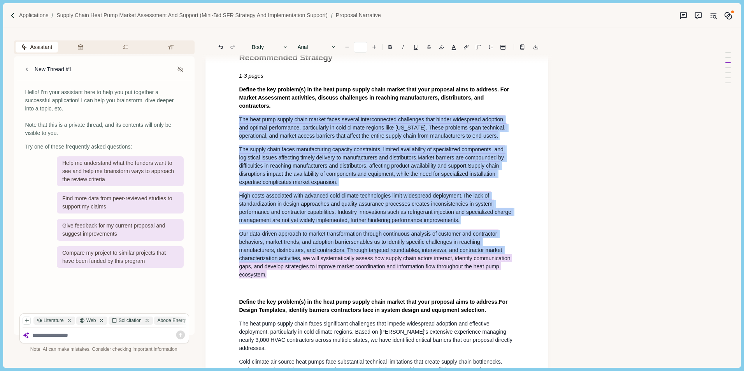
drag, startPoint x: 237, startPoint y: 118, endPoint x: 282, endPoint y: 279, distance: 166.8
click at [282, 279] on div "Executive Summary 1 page maximum Provide a concise summary of your proposal tha…" at bounding box center [376, 310] width 286 height 1613
copy div "The heat pump supply chain market faces several interconnected challenges that …"
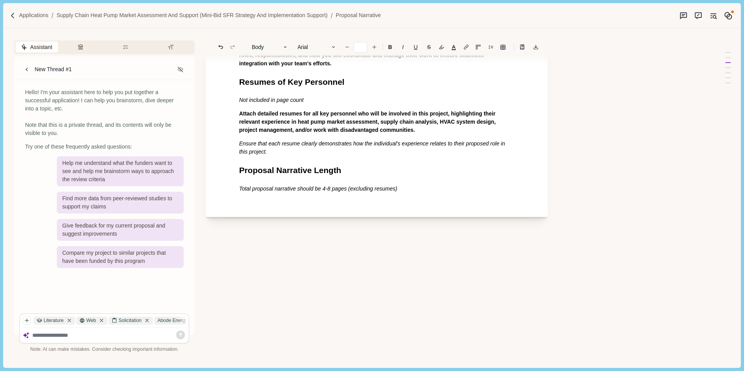
scroll to position [1517, 0]
